Goal: Information Seeking & Learning: Learn about a topic

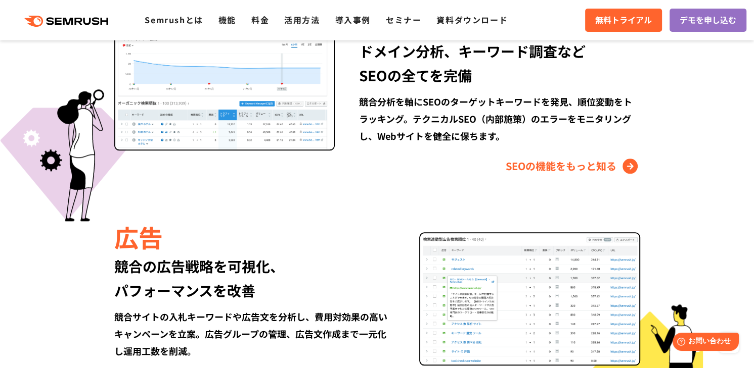
scroll to position [1112, 0]
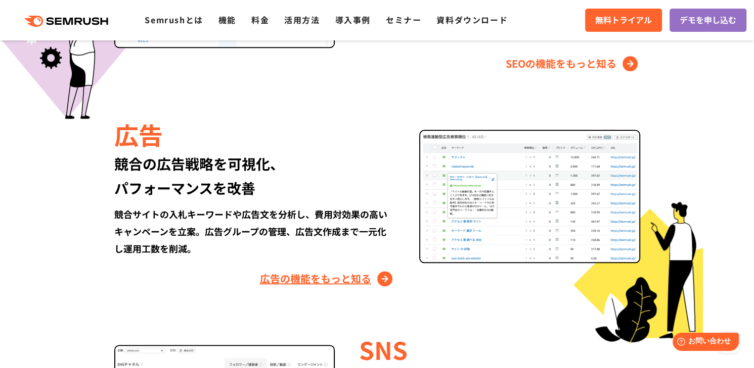
click at [335, 280] on link "広告の機能をもっと知る" at bounding box center [327, 279] width 135 height 16
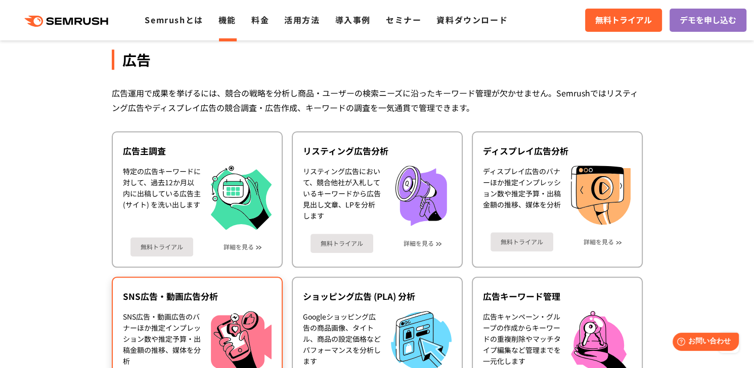
click at [138, 291] on div "SNS広告・動画広告分析" at bounding box center [197, 297] width 149 height 12
click at [144, 312] on div "SNS広告・動画広告のバナーほか推定インプレッション数や推定予算・出稿金額の推移、媒体を分析" at bounding box center [162, 340] width 78 height 58
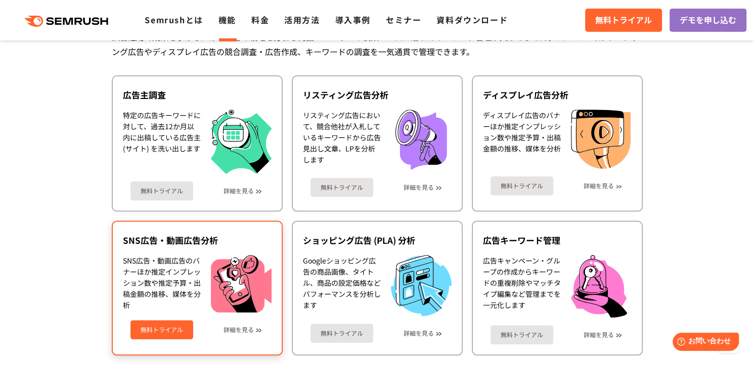
scroll to position [997, 0]
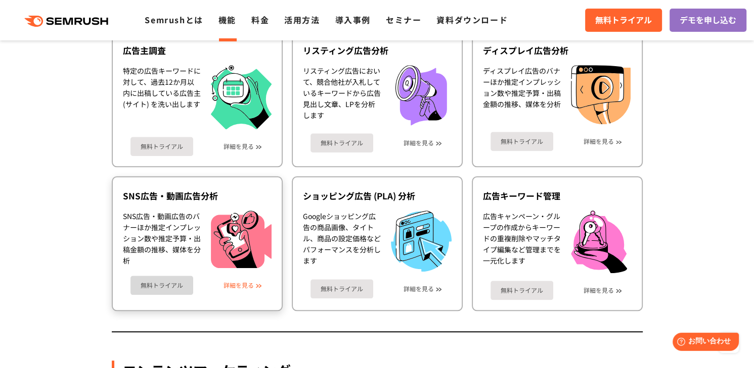
click at [232, 282] on link "詳細を見る" at bounding box center [238, 285] width 30 height 7
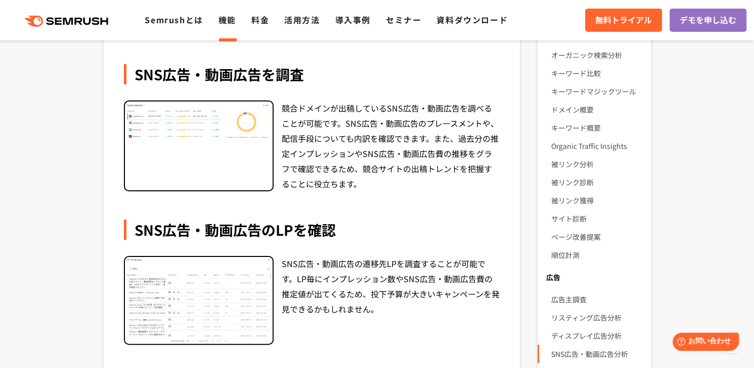
scroll to position [51, 0]
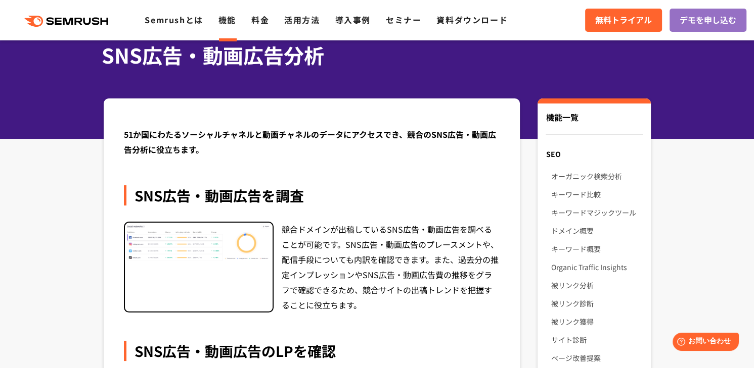
drag, startPoint x: 707, startPoint y: 171, endPoint x: 720, endPoint y: 166, distance: 13.8
